Goal: Information Seeking & Learning: Find specific fact

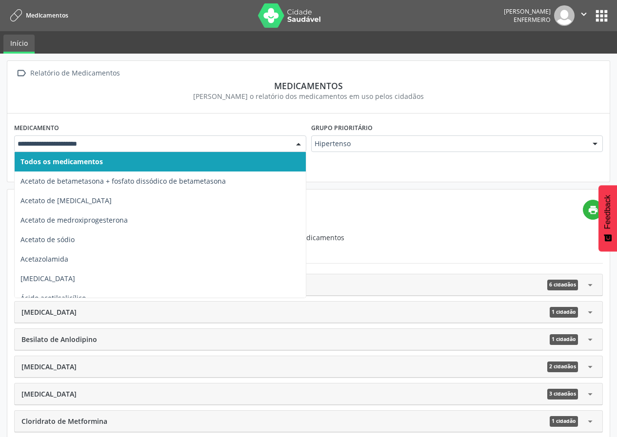
drag, startPoint x: 20, startPoint y: 143, endPoint x: 108, endPoint y: 139, distance: 87.8
paste input "**********"
type input "**********"
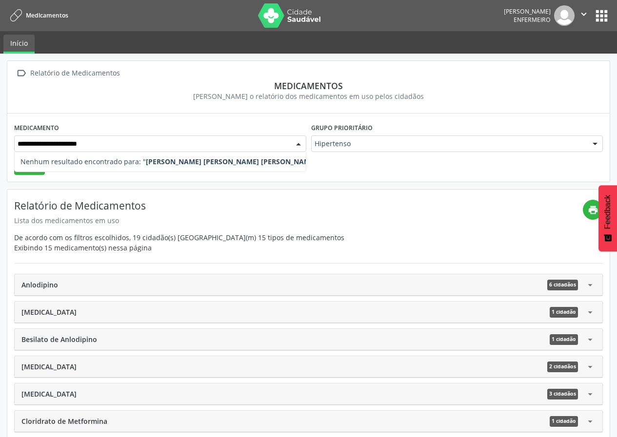
click at [601, 14] on button "apps" at bounding box center [601, 15] width 17 height 17
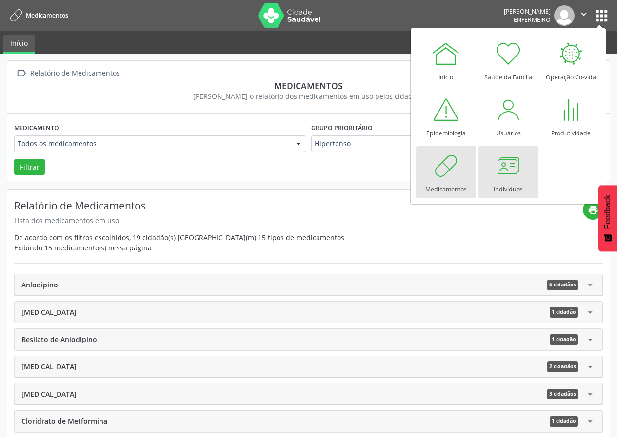
click at [502, 167] on div at bounding box center [507, 165] width 29 height 29
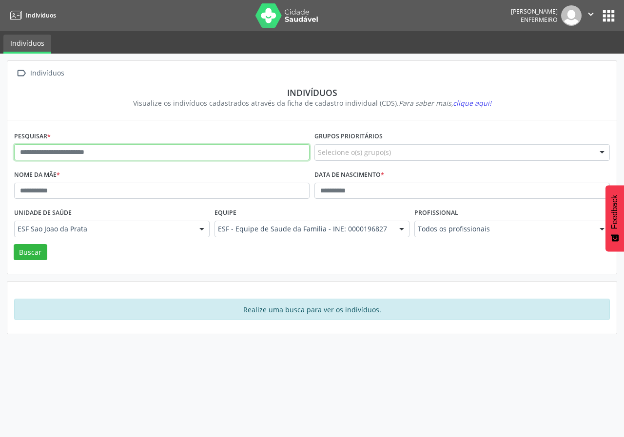
click at [22, 150] on input "text" at bounding box center [161, 152] width 295 height 17
paste input "**********"
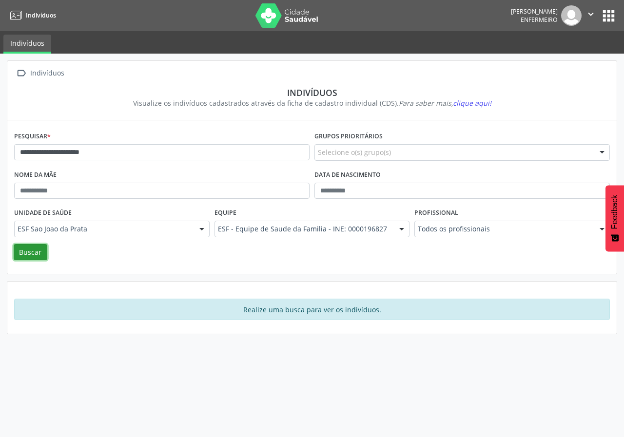
click at [26, 252] on button "Buscar" at bounding box center [31, 252] width 34 height 17
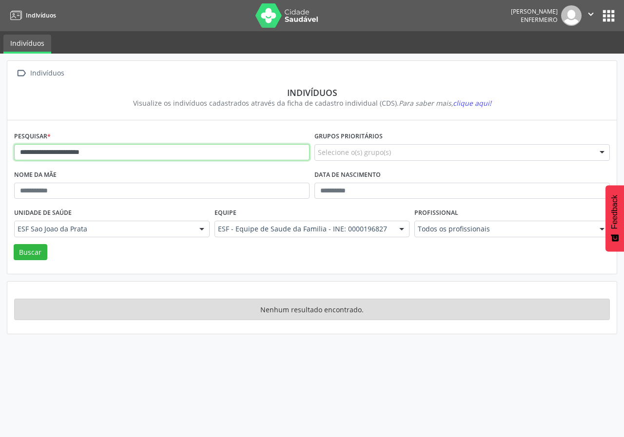
click at [110, 153] on input "**********" at bounding box center [161, 152] width 295 height 17
click at [14, 244] on button "Buscar" at bounding box center [31, 252] width 34 height 17
drag, startPoint x: 19, startPoint y: 153, endPoint x: 194, endPoint y: 153, distance: 175.0
click at [194, 153] on input "**********" at bounding box center [161, 152] width 295 height 17
paste input "text"
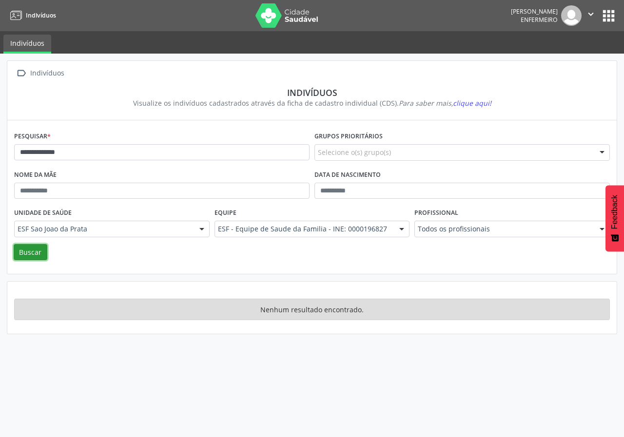
click at [36, 247] on button "Buscar" at bounding box center [31, 252] width 34 height 17
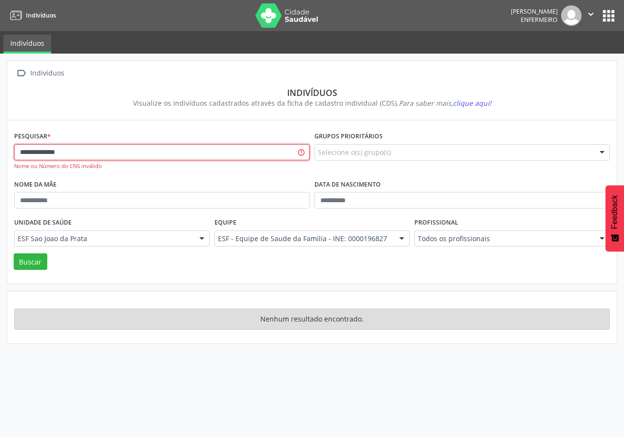
drag, startPoint x: 19, startPoint y: 152, endPoint x: 87, endPoint y: 146, distance: 68.0
click at [87, 146] on input "**********" at bounding box center [161, 152] width 295 height 17
paste input "*"
type input "**********"
click at [34, 258] on button "Buscar" at bounding box center [31, 261] width 34 height 17
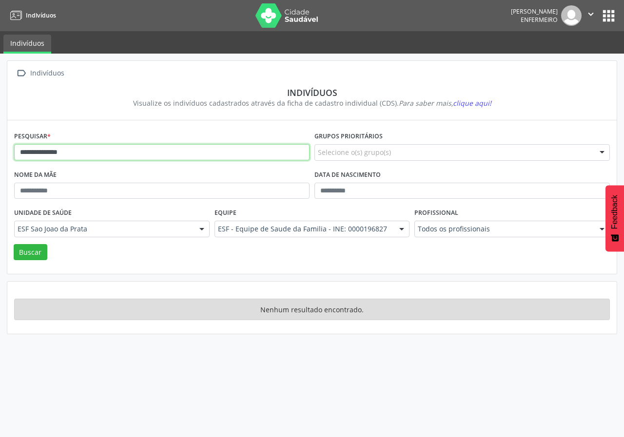
drag, startPoint x: 19, startPoint y: 151, endPoint x: 130, endPoint y: 152, distance: 110.7
click at [130, 152] on input "**********" at bounding box center [161, 152] width 295 height 17
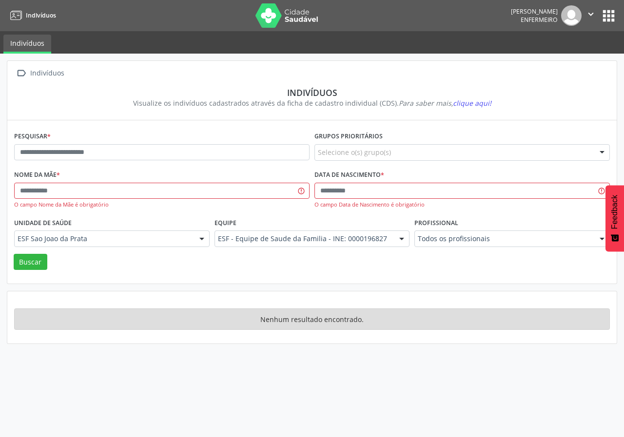
click at [612, 13] on button "apps" at bounding box center [608, 15] width 17 height 17
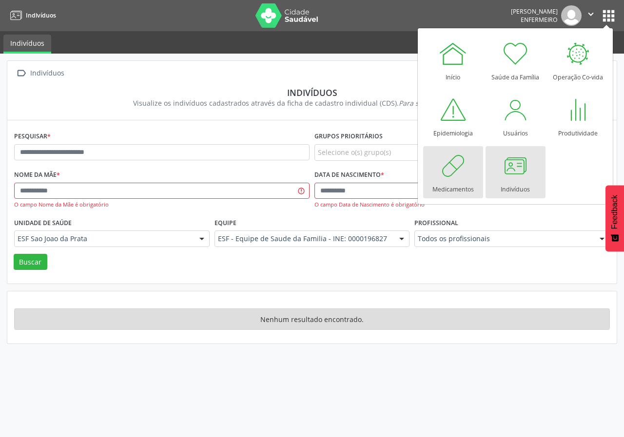
click at [464, 166] on div at bounding box center [452, 165] width 29 height 29
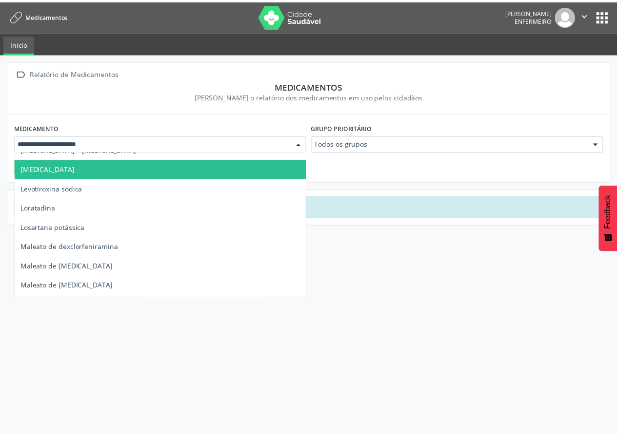
scroll to position [2486, 0]
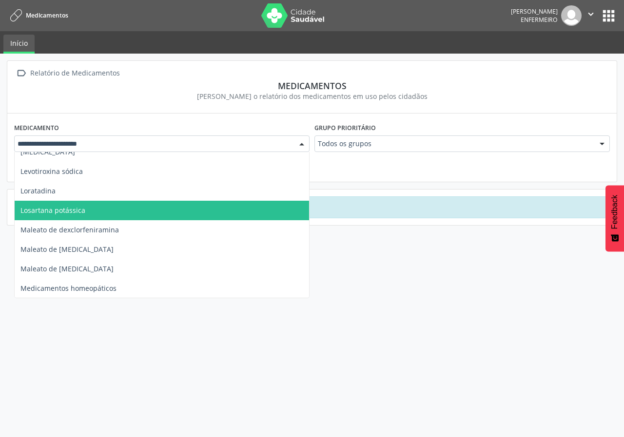
click at [125, 205] on span "Losartana potássica" at bounding box center [221, 210] width 413 height 19
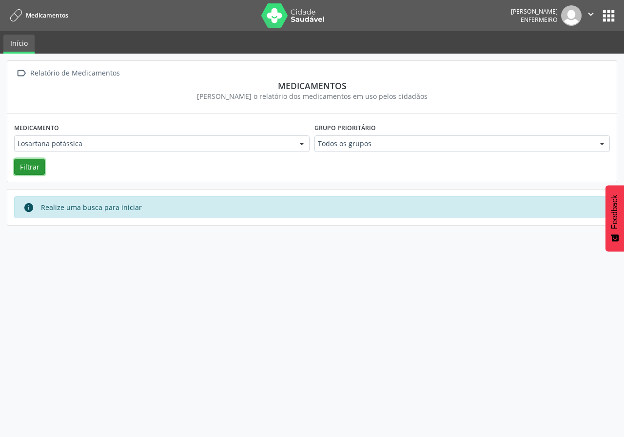
click at [31, 167] on button "Filtrar" at bounding box center [29, 167] width 31 height 17
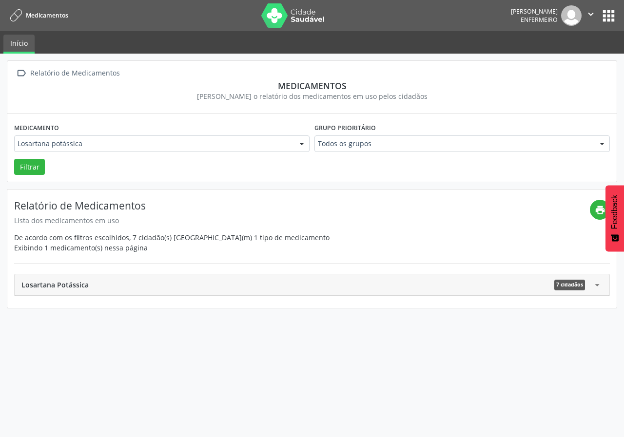
click at [600, 286] on icon "arrow_drop_down" at bounding box center [597, 285] width 11 height 11
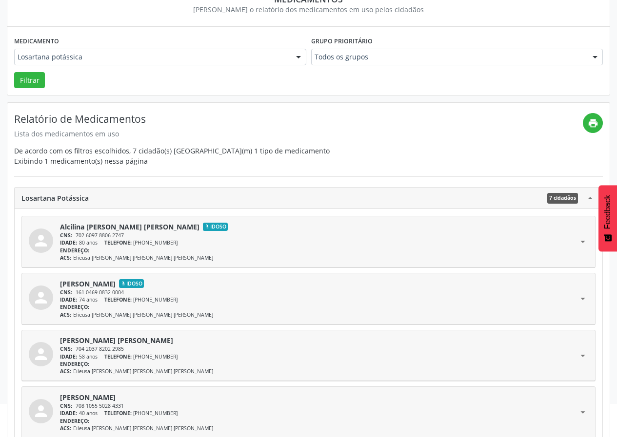
scroll to position [39, 0]
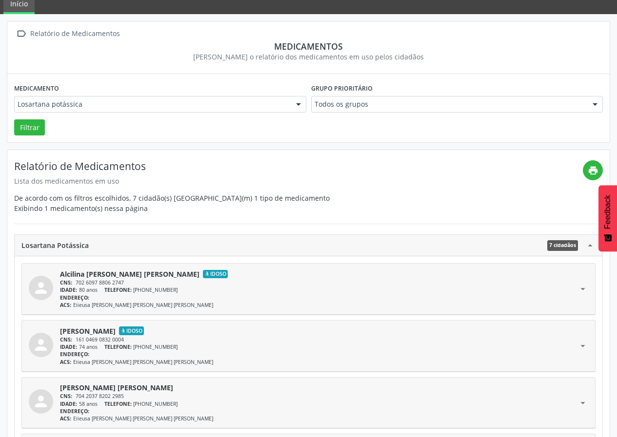
click at [295, 104] on div at bounding box center [298, 105] width 15 height 17
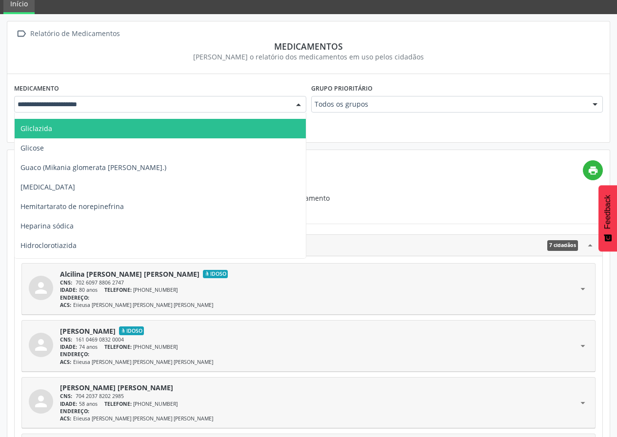
scroll to position [2096, 0]
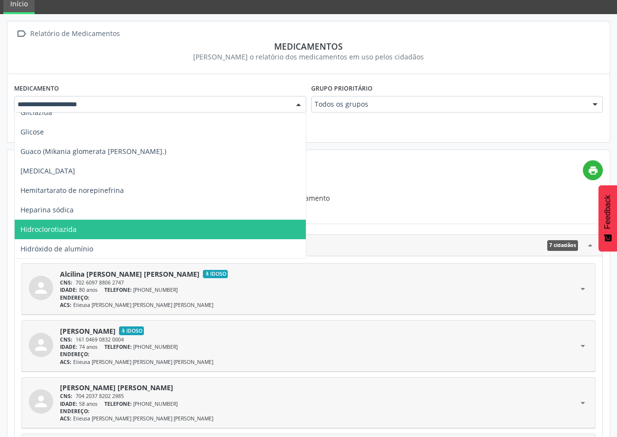
click at [98, 228] on span "Hidroclorotiazida" at bounding box center [221, 229] width 413 height 19
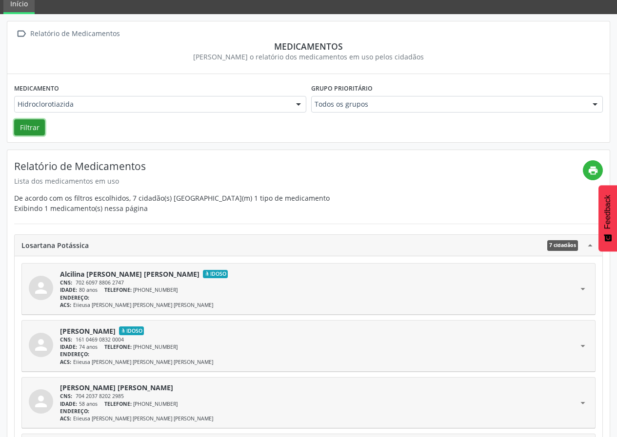
click at [36, 122] on button "Filtrar" at bounding box center [29, 127] width 31 height 17
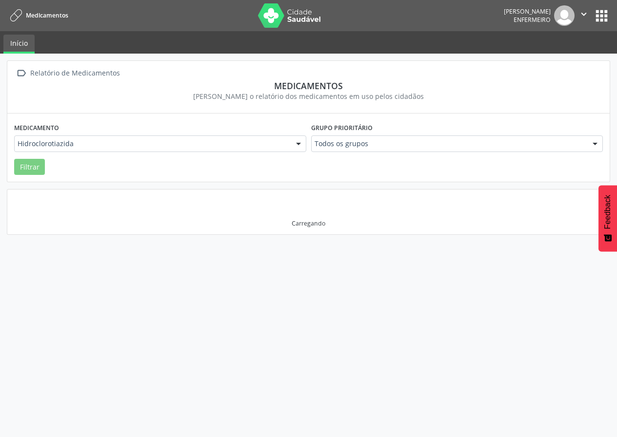
scroll to position [0, 0]
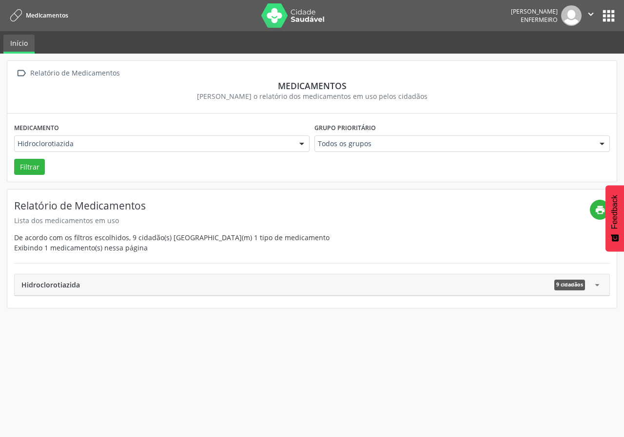
click at [591, 285] on div "Hidroclorotiazida 9 cidadãos" at bounding box center [306, 285] width 570 height 11
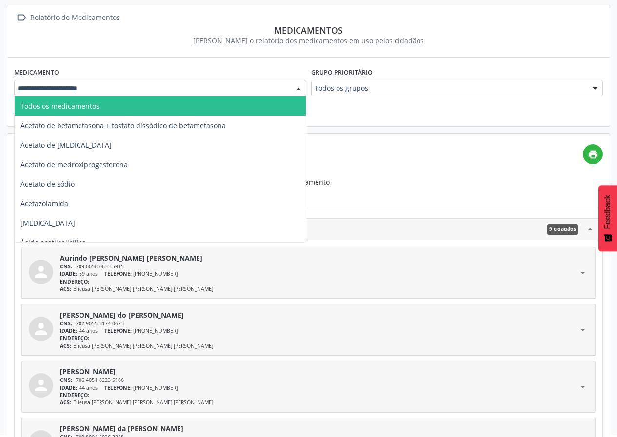
click at [106, 108] on span "Todos os medicamentos" at bounding box center [221, 106] width 413 height 19
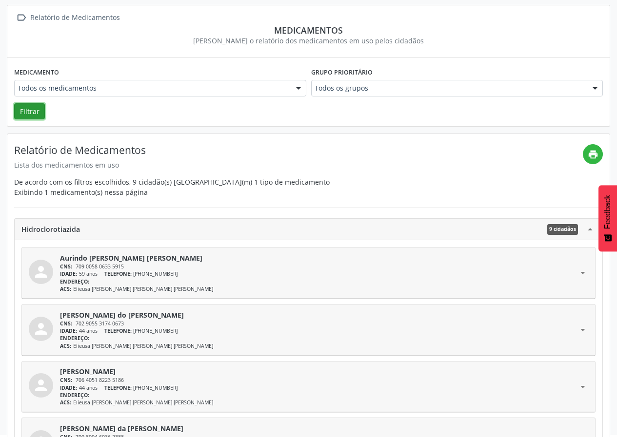
click at [32, 111] on button "Filtrar" at bounding box center [29, 111] width 31 height 17
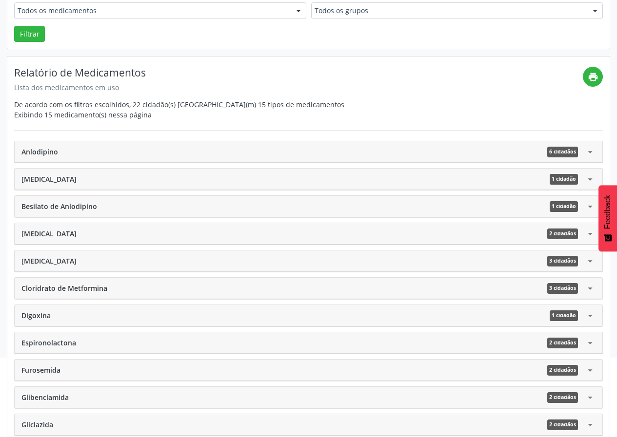
scroll to position [156, 0]
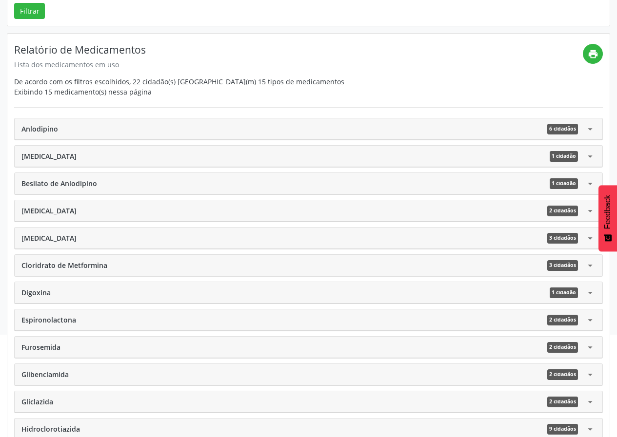
click at [53, 237] on span "Carvedilol" at bounding box center [48, 238] width 55 height 11
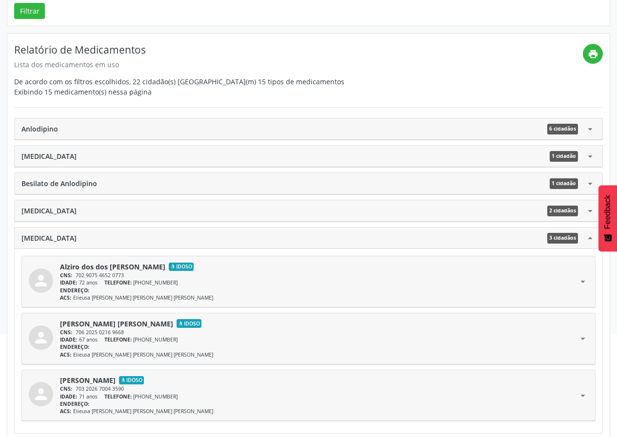
click at [99, 212] on div "Captopril 2 cidadãos" at bounding box center [302, 211] width 563 height 11
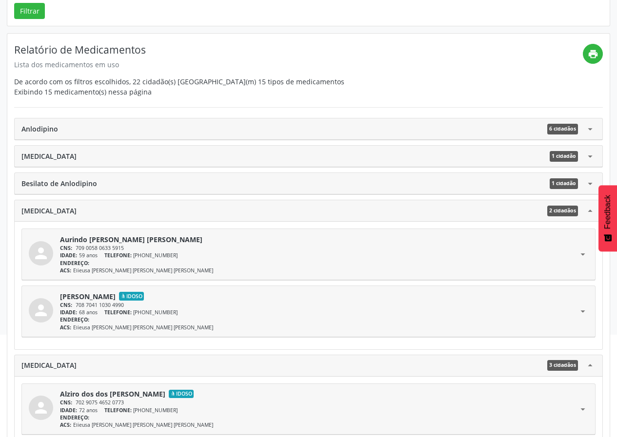
click at [106, 185] on div "Besilato de Anlodipino 1 cidadão" at bounding box center [302, 183] width 563 height 11
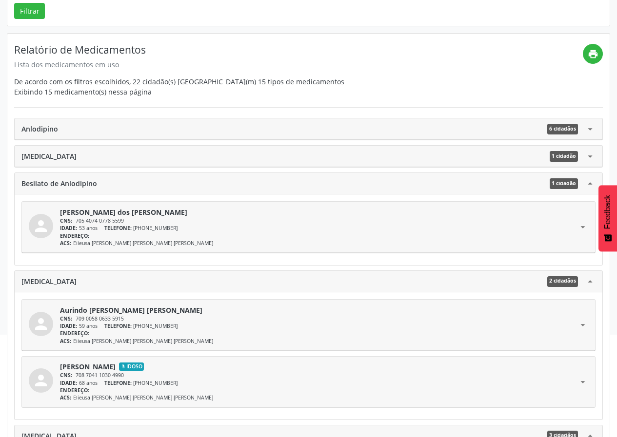
click at [106, 157] on div "Atenolol 1 cidadão" at bounding box center [302, 156] width 563 height 11
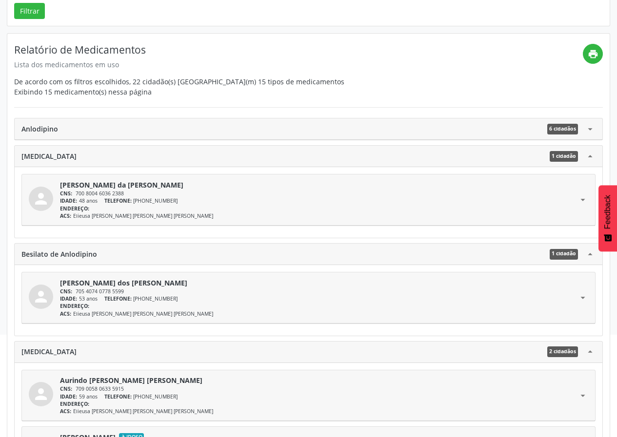
click at [113, 122] on div "Anlodipino 6 cidadãos arrow_drop_down" at bounding box center [308, 128] width 587 height 21
click at [114, 126] on div "Anlodipino 6 cidadãos" at bounding box center [302, 129] width 563 height 11
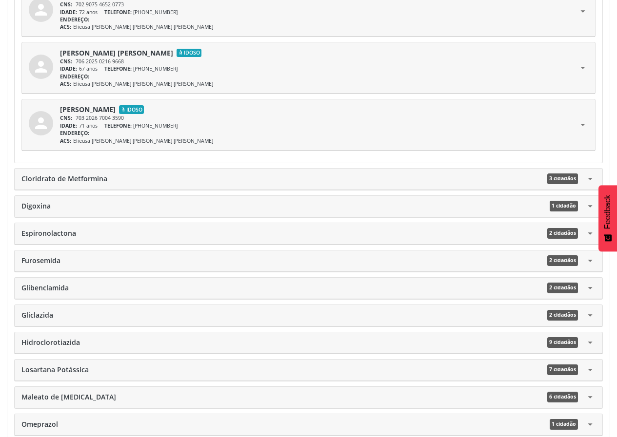
scroll to position [1061, 0]
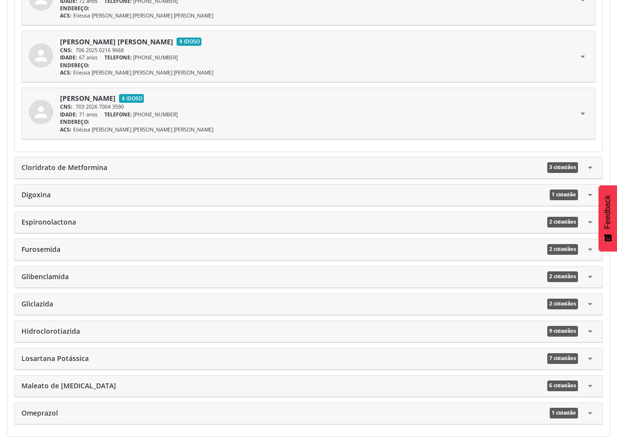
click at [82, 277] on div "Glibenclamida 2 cidadãos" at bounding box center [302, 277] width 563 height 11
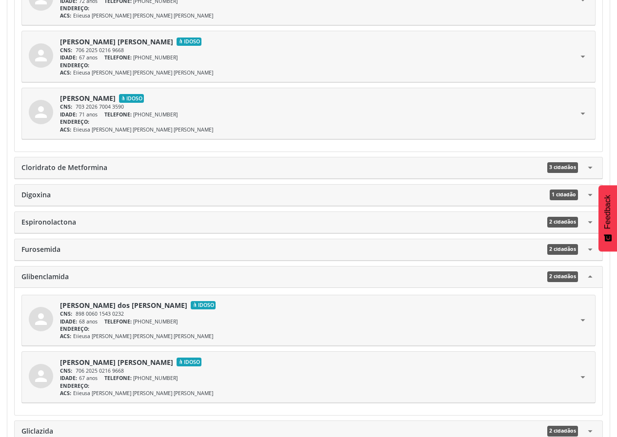
click at [80, 251] on div "Furosemida 2 cidadãos" at bounding box center [302, 249] width 563 height 11
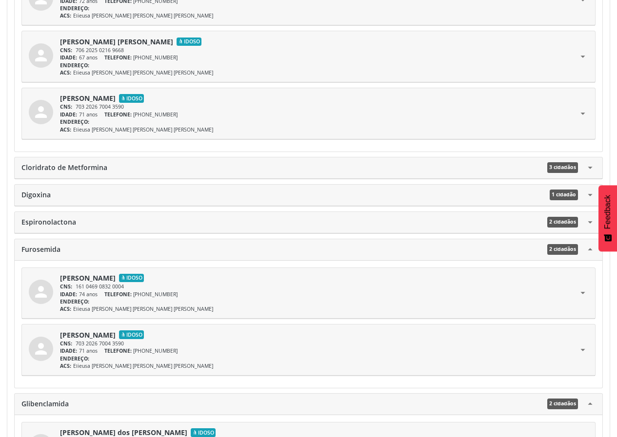
click at [85, 227] on div "Espironolactona 2 cidadãos" at bounding box center [302, 222] width 563 height 11
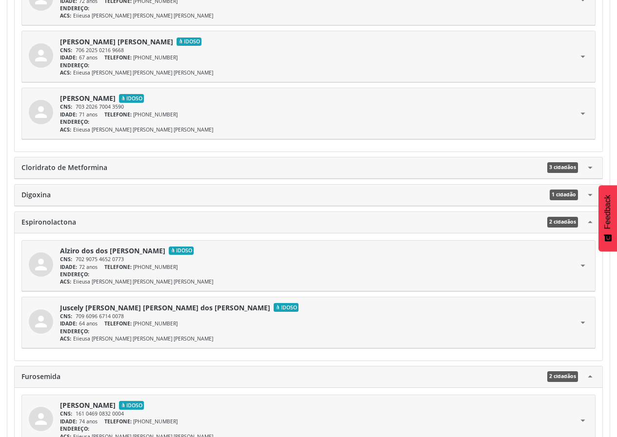
click at [87, 222] on div "Espironolactona 2 cidadãos" at bounding box center [302, 222] width 563 height 11
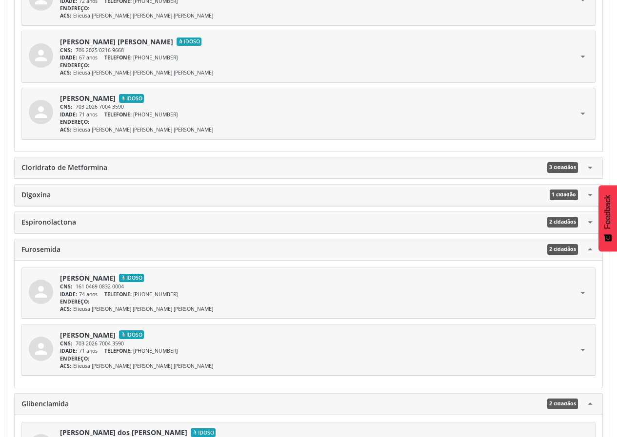
click at [85, 192] on div "Digoxina 1 cidadão" at bounding box center [302, 195] width 563 height 11
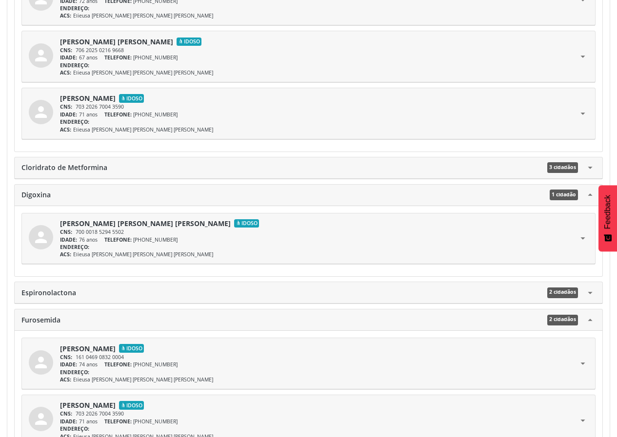
click at [86, 170] on span "Cloridrato de Metformina" at bounding box center [64, 167] width 86 height 11
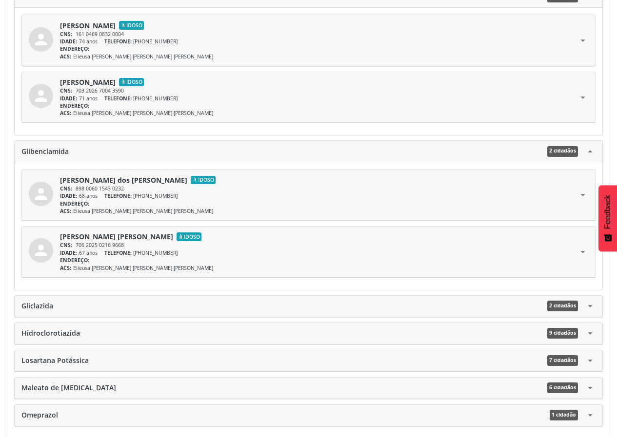
scroll to position [1571, 0]
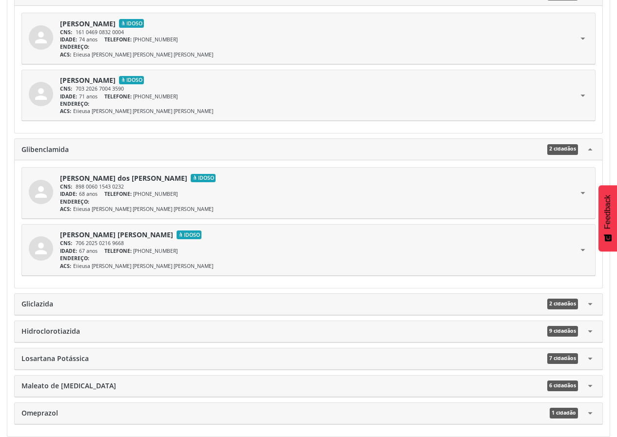
click at [104, 308] on div "Gliclazida 2 cidadãos" at bounding box center [302, 304] width 563 height 11
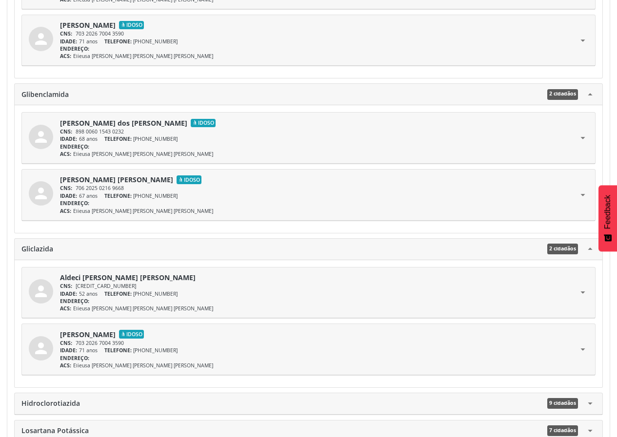
scroll to position [1698, 0]
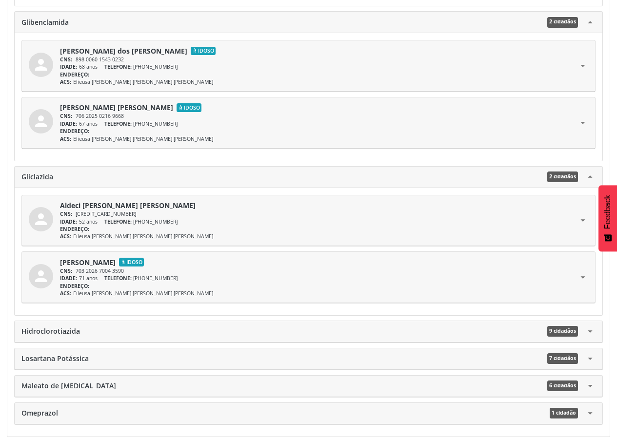
click at [102, 337] on div "Hidroclorotiazida 9 cidadãos" at bounding box center [302, 331] width 563 height 11
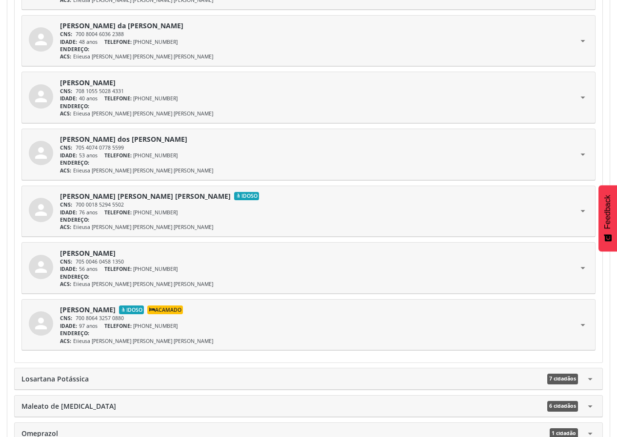
scroll to position [2223, 0]
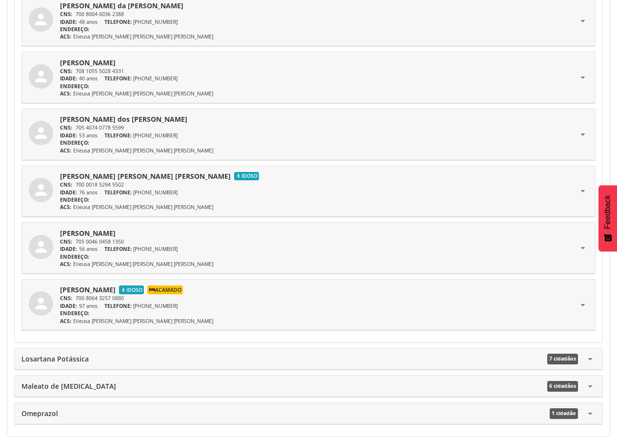
click at [92, 359] on div "Losartana Potássica 7 cidadãos" at bounding box center [302, 359] width 563 height 11
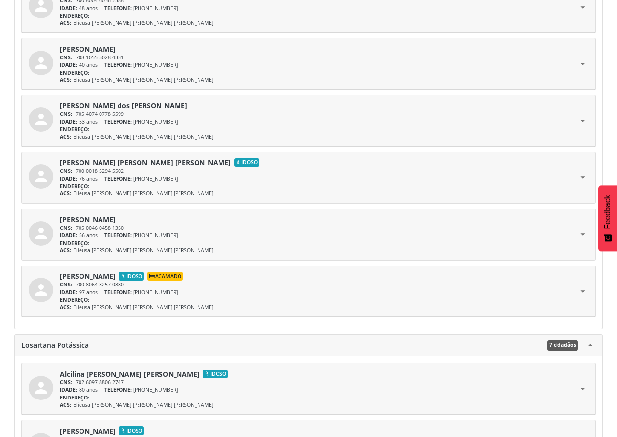
scroll to position [2294, 0]
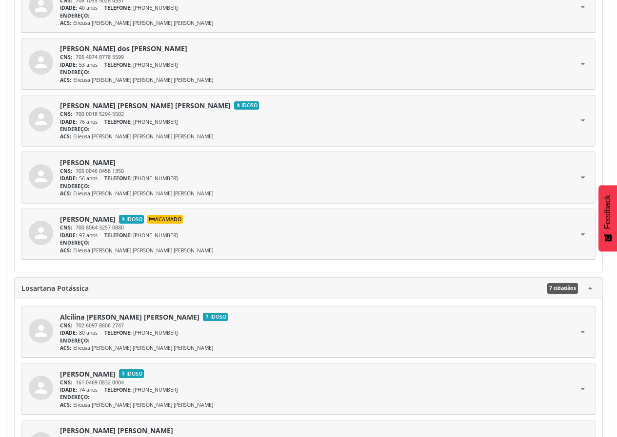
click at [113, 286] on div "Losartana Potássica 7 cidadãos" at bounding box center [302, 288] width 563 height 11
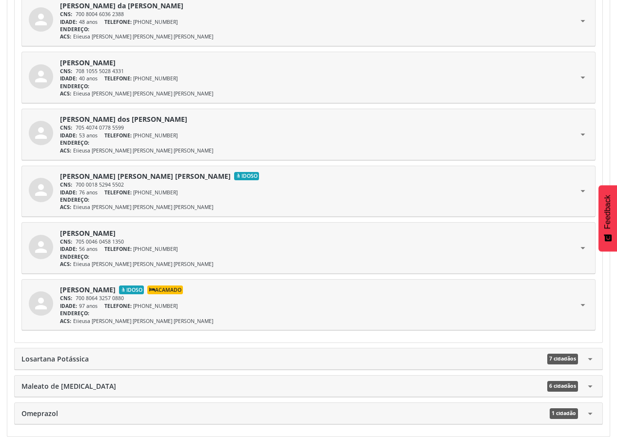
scroll to position [2223, 0]
click at [83, 413] on div "Omeprazol 1 cidadão" at bounding box center [302, 414] width 563 height 11
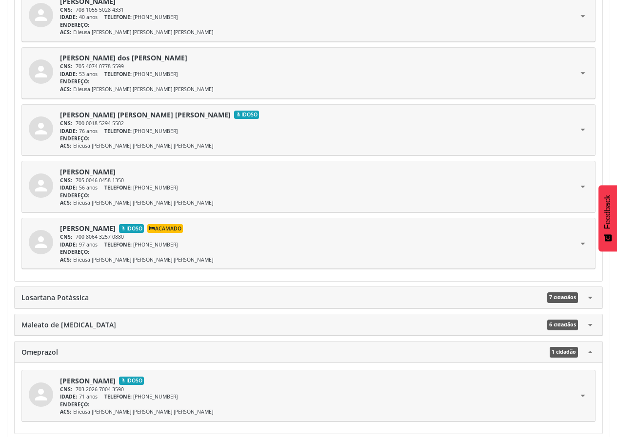
scroll to position [2294, 0]
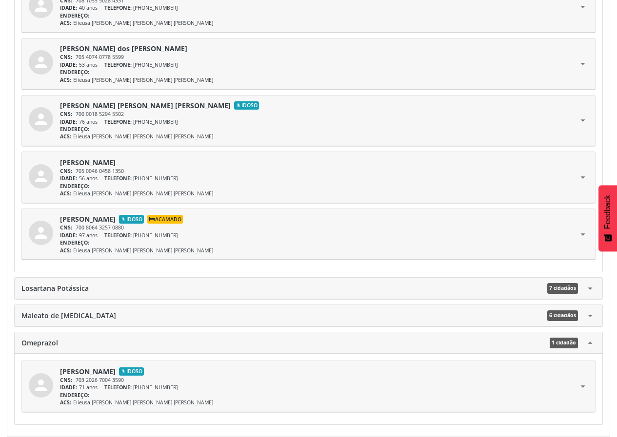
click at [94, 318] on div "Maleato de Enalapril 6 cidadãos" at bounding box center [302, 316] width 563 height 11
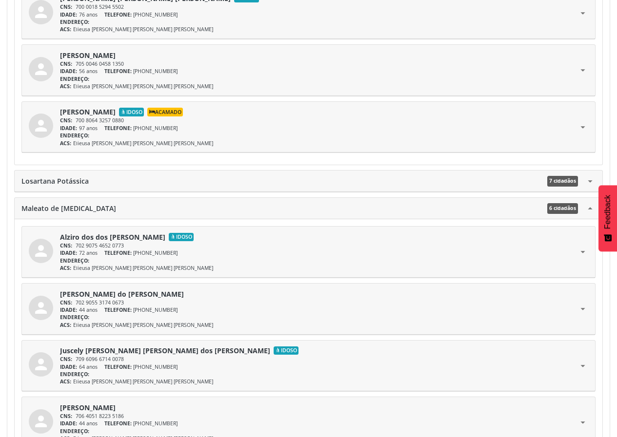
scroll to position [2356, 0]
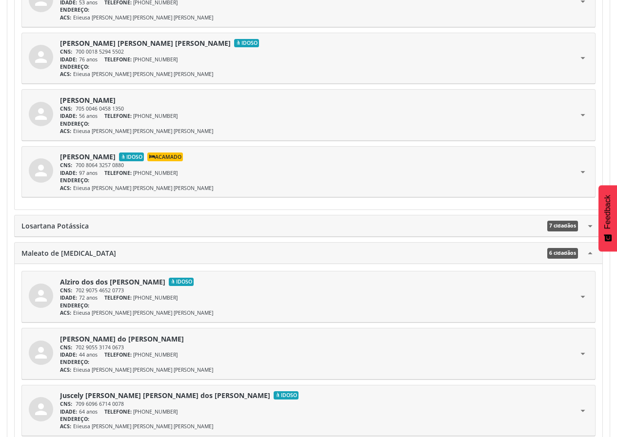
click at [108, 228] on div "Losartana Potássica 7 cidadãos" at bounding box center [302, 226] width 563 height 11
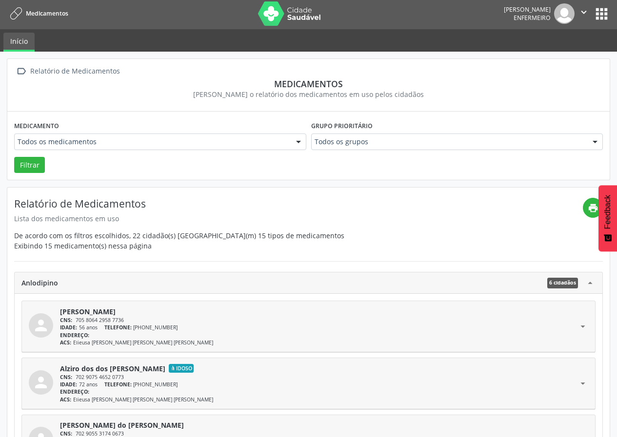
scroll to position [0, 0]
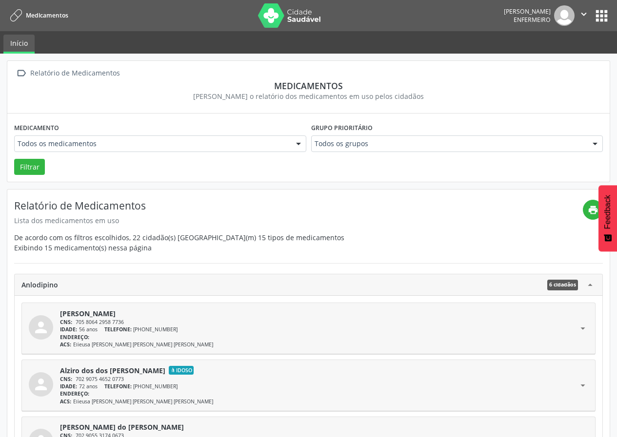
click at [600, 13] on button "apps" at bounding box center [601, 15] width 17 height 17
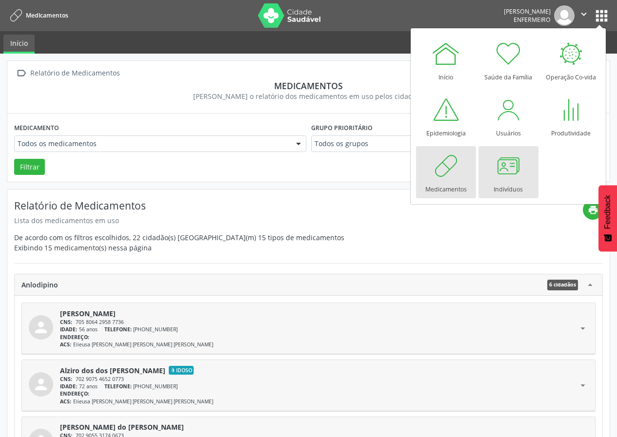
click at [512, 160] on div at bounding box center [507, 165] width 29 height 29
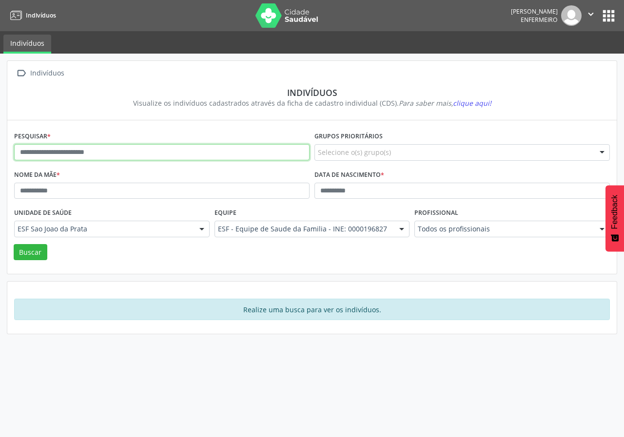
click at [28, 153] on input "text" at bounding box center [161, 152] width 295 height 17
paste input "**********"
type input "**********"
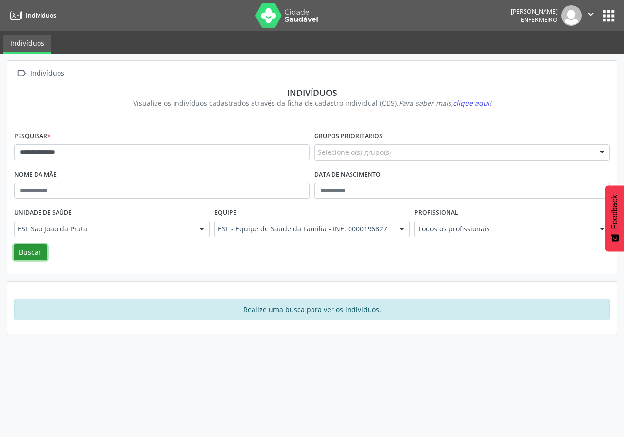
click at [22, 251] on button "Buscar" at bounding box center [31, 252] width 34 height 17
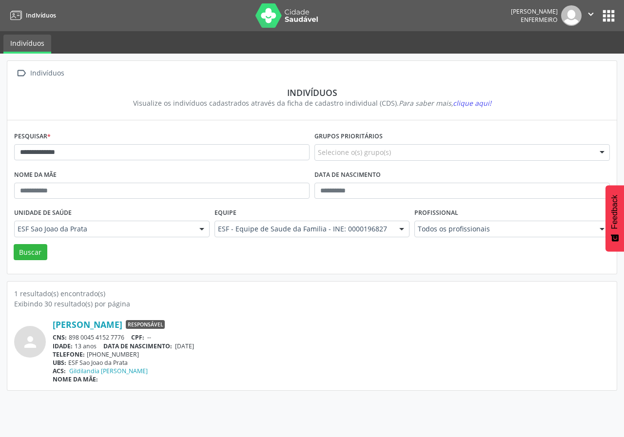
drag, startPoint x: 49, startPoint y: 318, endPoint x: 157, endPoint y: 394, distance: 132.7
click at [151, 393] on div "**********" at bounding box center [312, 246] width 624 height 384
copy div "[PERSON_NAME] Responsável CNS: 898 0045 4152 7776 CPF: -- IDADE: 13 anos DATA D…"
